Goal: Complete application form

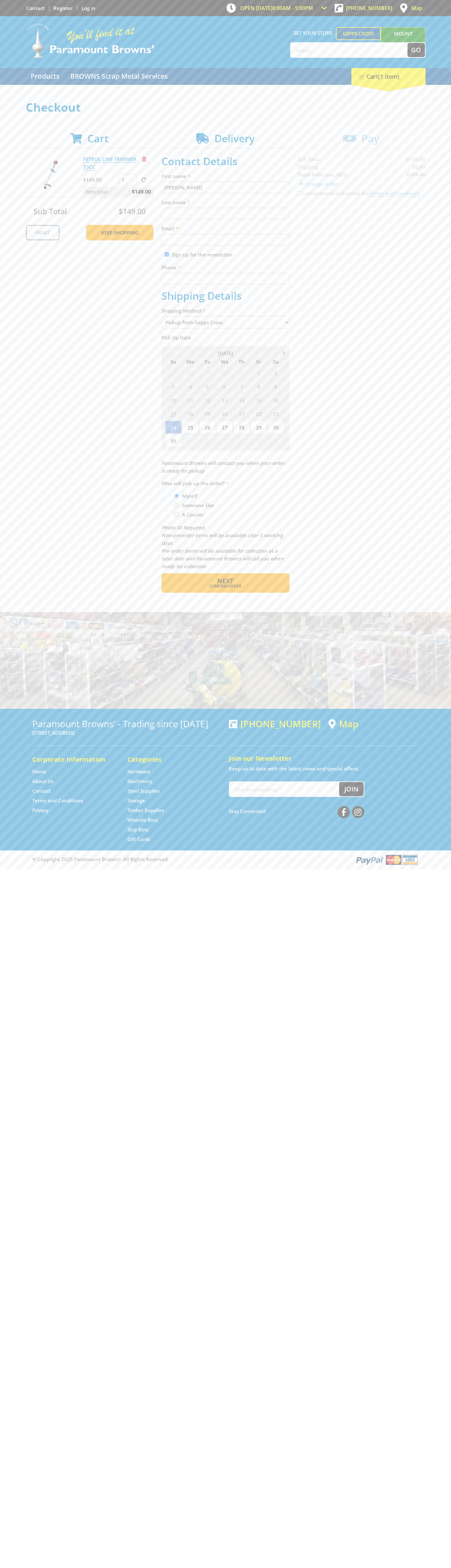
type input "[PERSON_NAME]"
type input "[EMAIL_ADDRESS][DOMAIN_NAME]"
type input "0293744000"
click at [225, 581] on span "Next" at bounding box center [225, 581] width 16 height 9
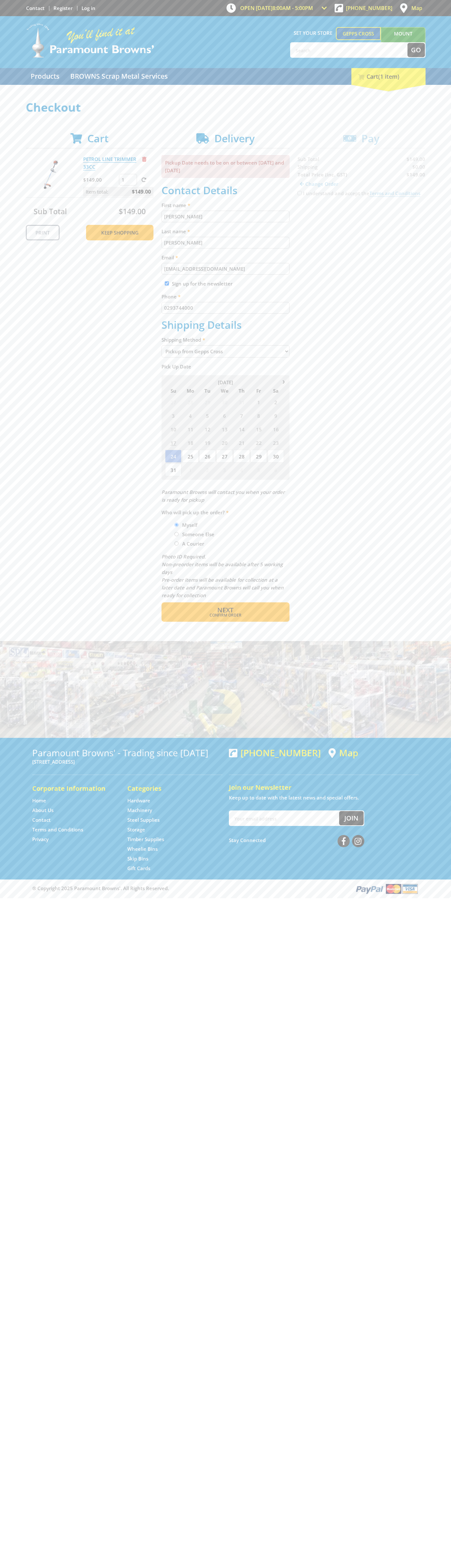
type input "[PERSON_NAME]"
click at [225, 616] on span "Confirm order" at bounding box center [225, 616] width 100 height 4
click at [225, 610] on span "Next" at bounding box center [225, 610] width 16 height 9
